Goal: Information Seeking & Learning: Learn about a topic

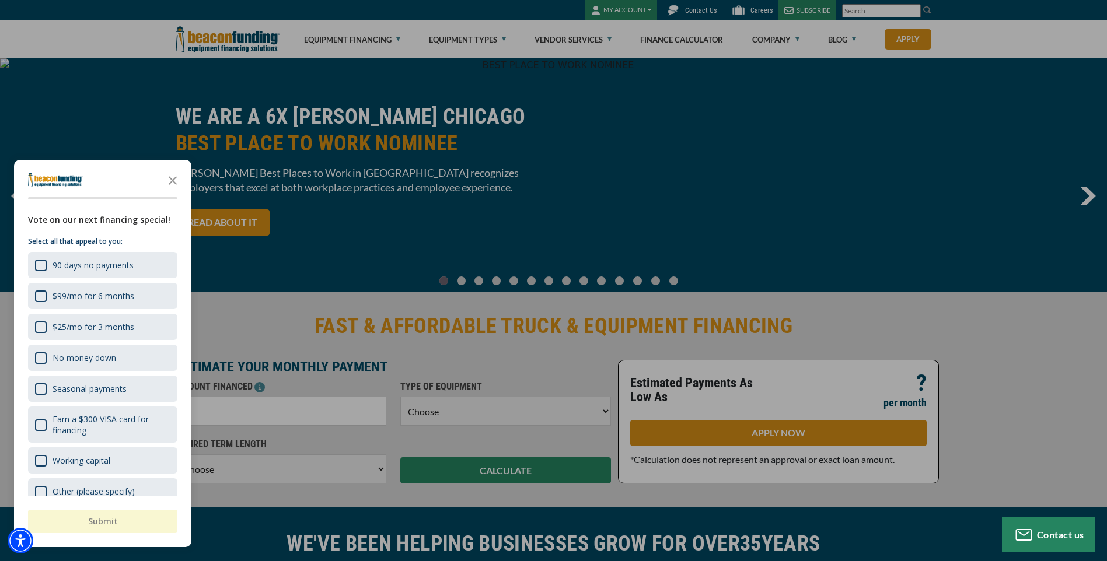
click at [761, 40] on div "button" at bounding box center [553, 280] width 1107 height 561
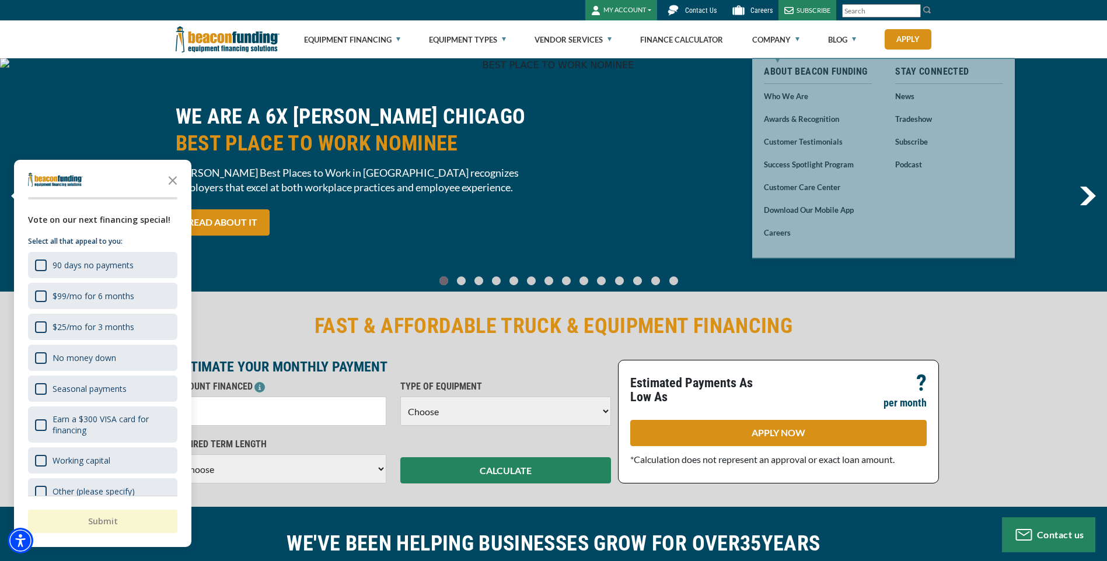
click at [761, 40] on link "Company" at bounding box center [775, 39] width 47 height 37
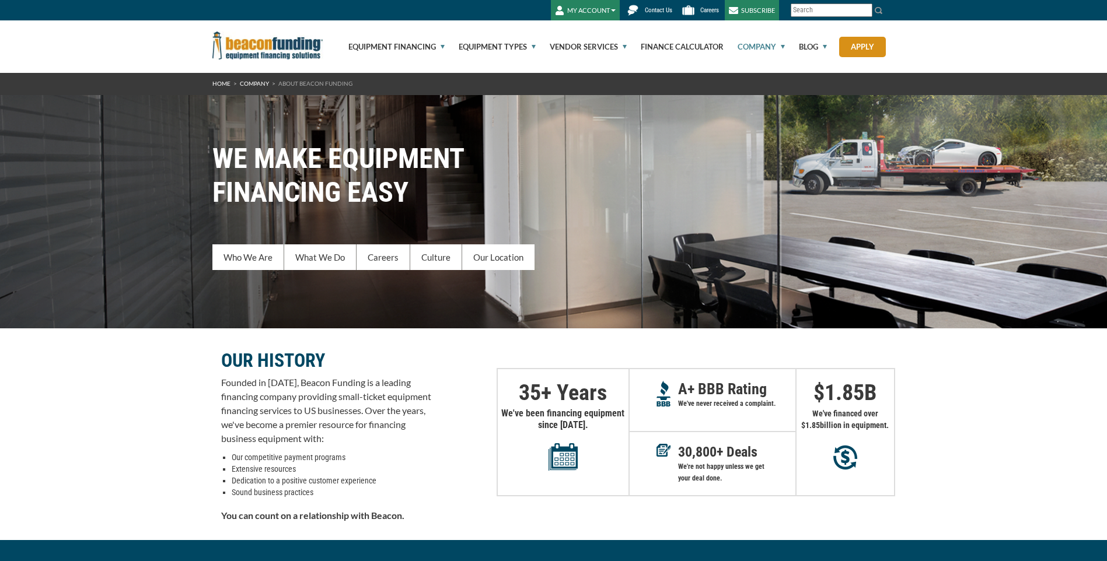
click at [761, 40] on link "Company" at bounding box center [754, 46] width 61 height 53
